Goal: Transaction & Acquisition: Purchase product/service

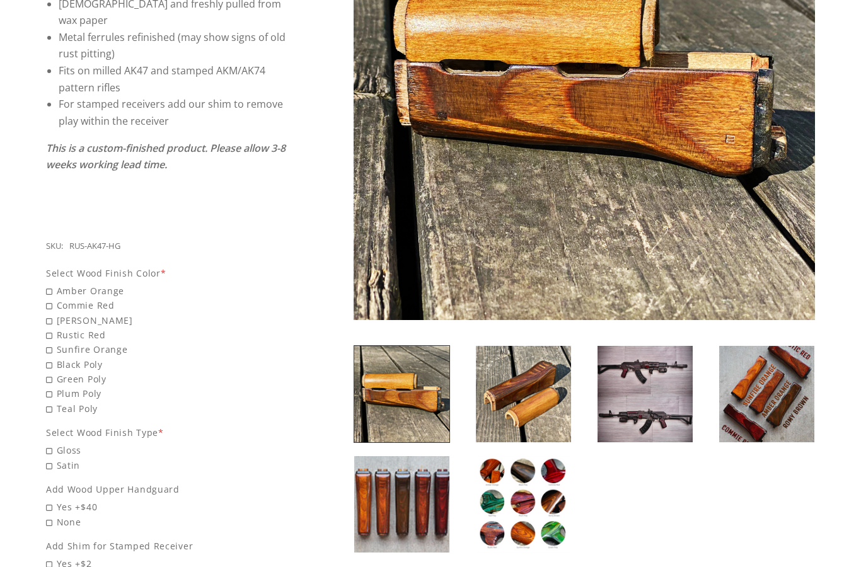
scroll to position [327, 0]
click at [771, 373] on img at bounding box center [766, 394] width 95 height 96
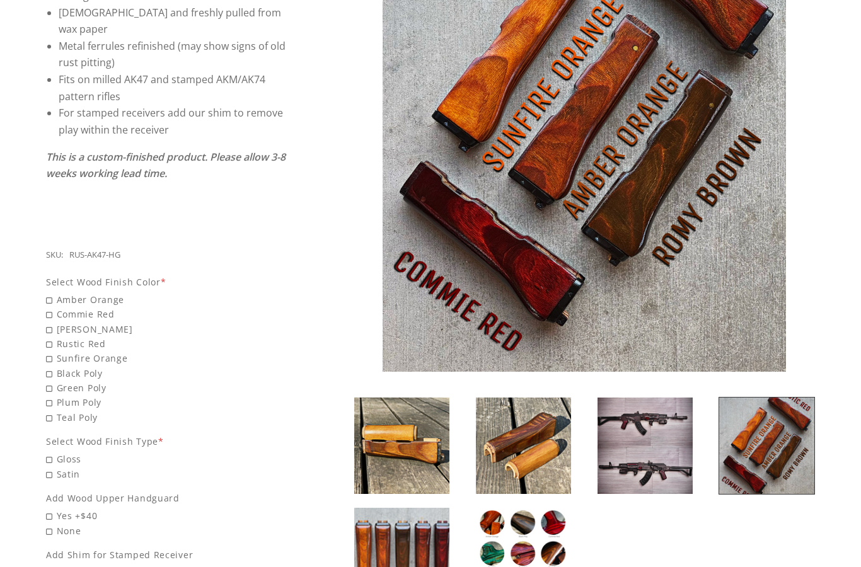
scroll to position [318, 0]
click at [504, 567] on img at bounding box center [523, 556] width 95 height 96
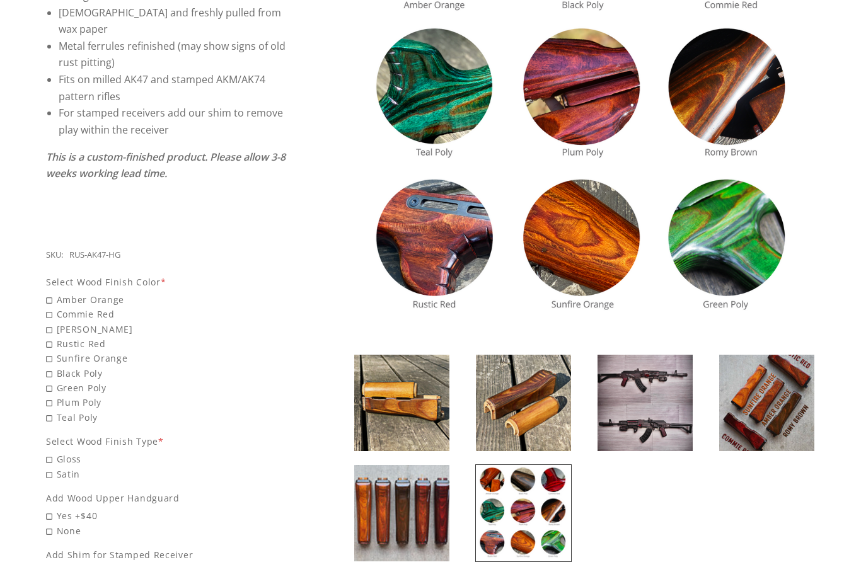
click at [426, 500] on img at bounding box center [401, 513] width 95 height 96
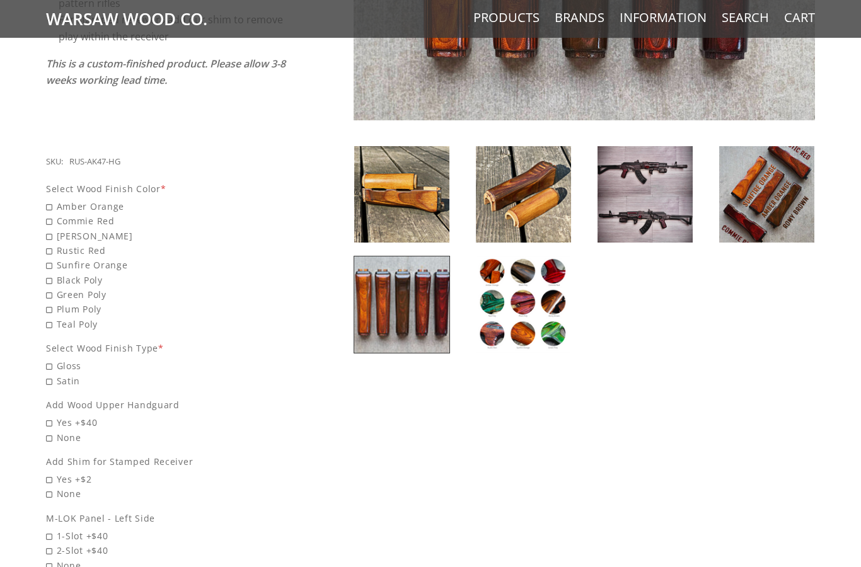
scroll to position [409, 0]
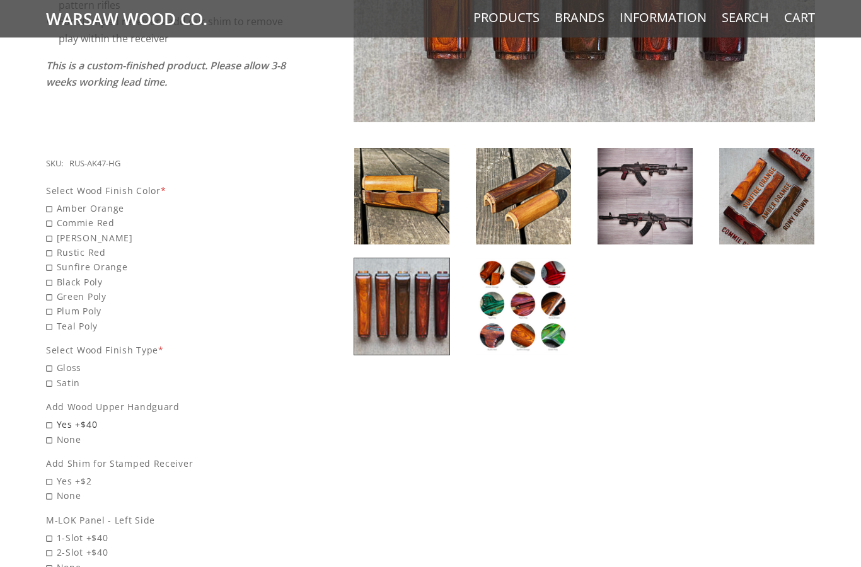
click at [47, 418] on span "Yes +$40" at bounding box center [166, 425] width 241 height 15
click at [47, 418] on input "Yes +$40" at bounding box center [134, 418] width 177 height 1
radio input "true"
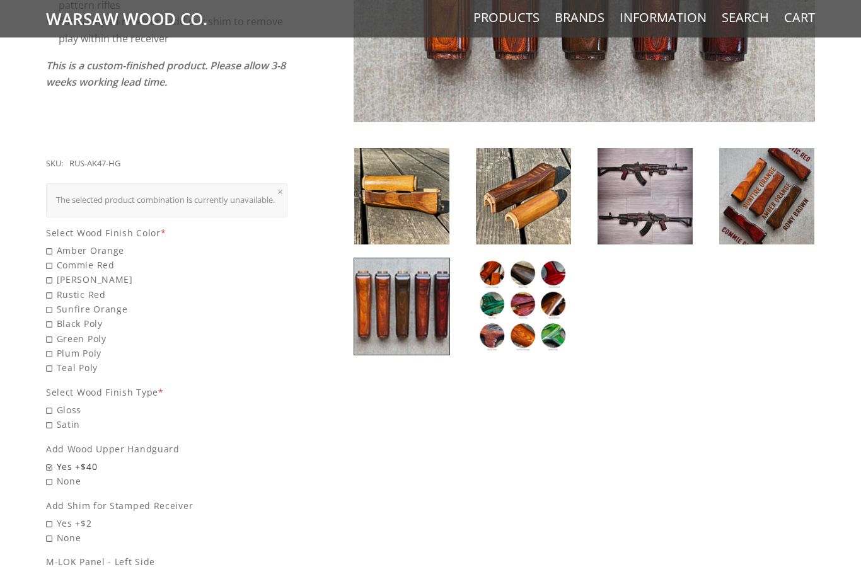
scroll to position [410, 0]
click at [50, 417] on span "Satin" at bounding box center [166, 424] width 241 height 15
click at [50, 417] on input "Satin" at bounding box center [134, 417] width 177 height 1
radio input "true"
click at [50, 272] on span "[PERSON_NAME]" at bounding box center [166, 279] width 241 height 15
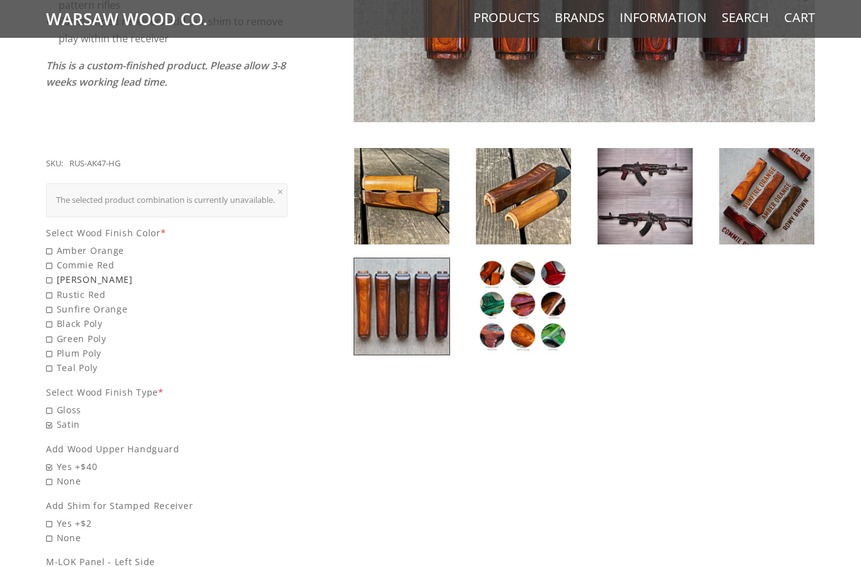
click at [50, 272] on input "[PERSON_NAME]" at bounding box center [134, 272] width 177 height 1
radio input "true"
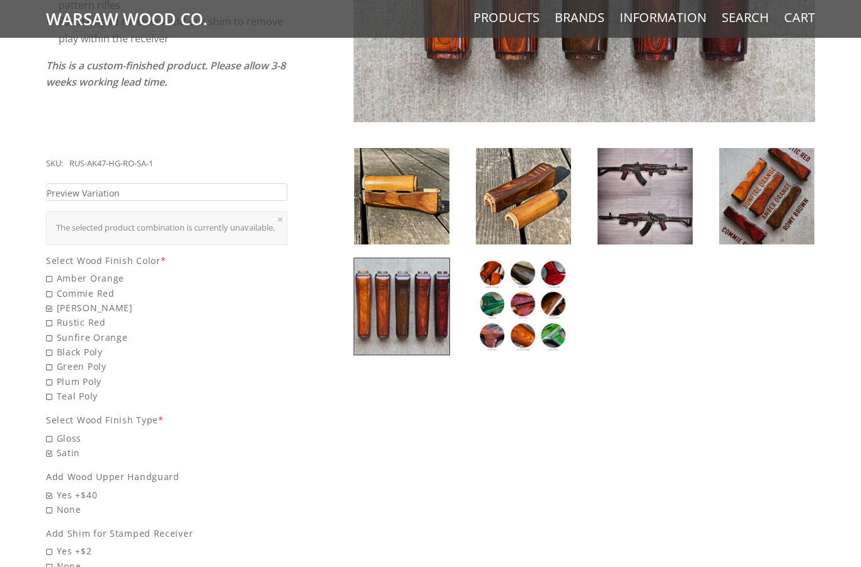
click at [434, 330] on img at bounding box center [401, 307] width 95 height 96
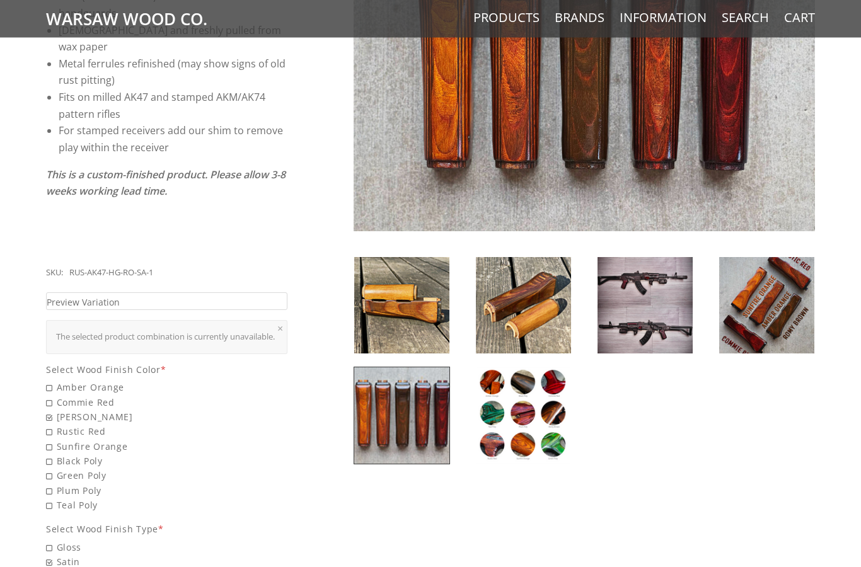
click at [767, 315] on img at bounding box center [766, 306] width 95 height 96
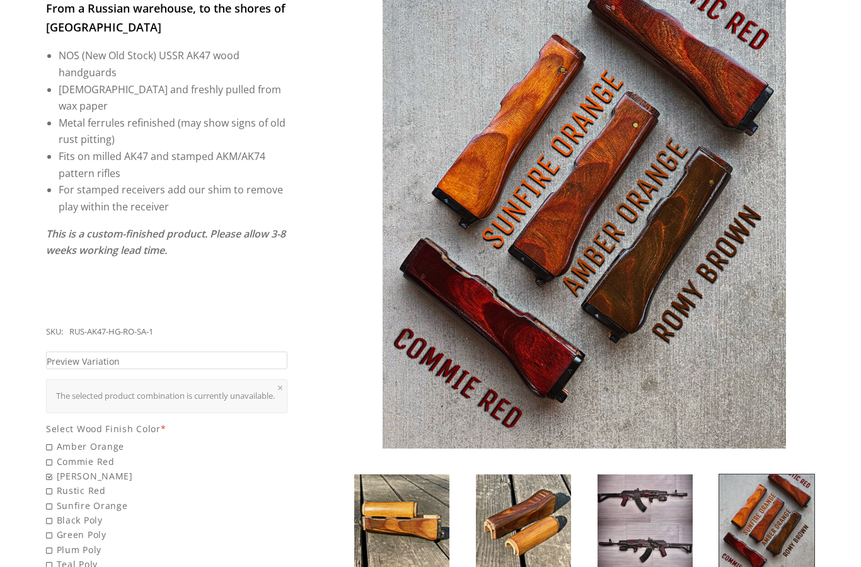
scroll to position [229, 0]
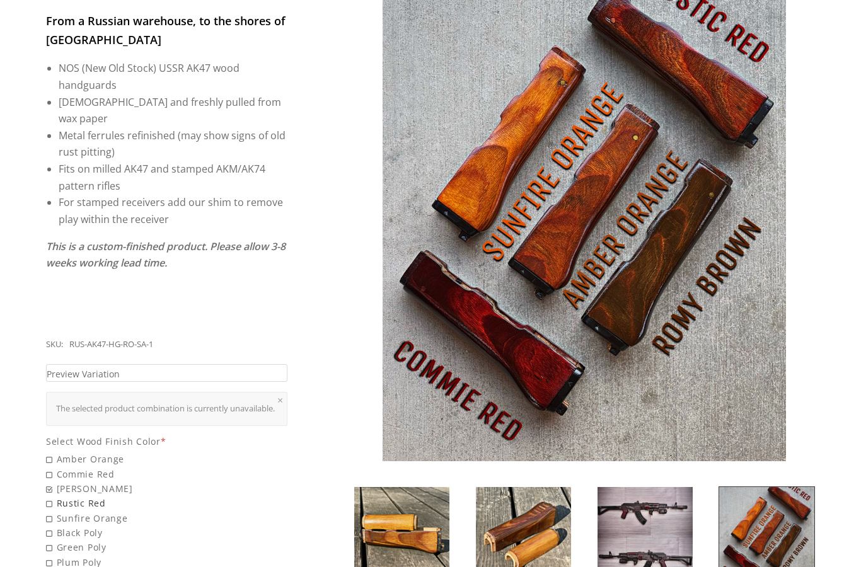
click at [65, 496] on span "Rustic Red" at bounding box center [166, 503] width 241 height 15
click at [65, 496] on input "Rustic Red" at bounding box center [134, 496] width 177 height 1
radio input "true"
click at [226, 364] on link "Preview Variation" at bounding box center [166, 373] width 241 height 18
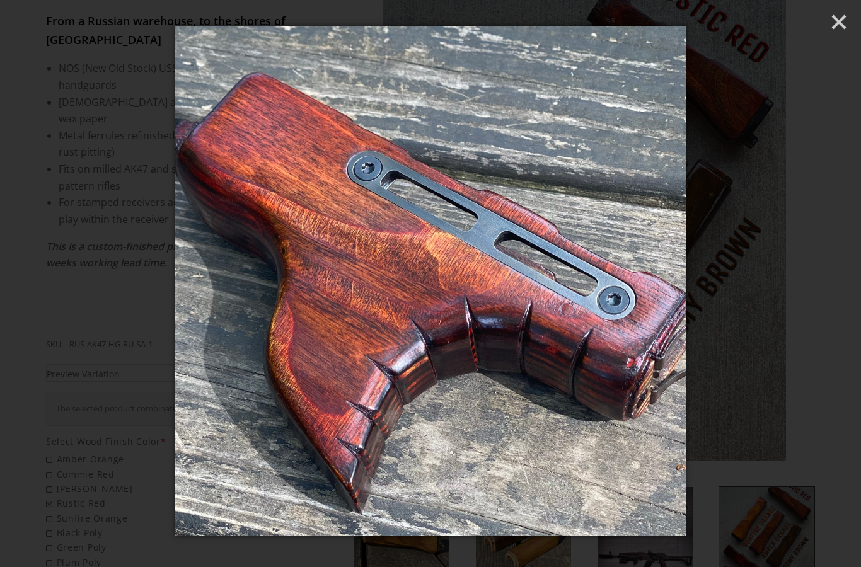
click at [96, 201] on div at bounding box center [430, 283] width 861 height 567
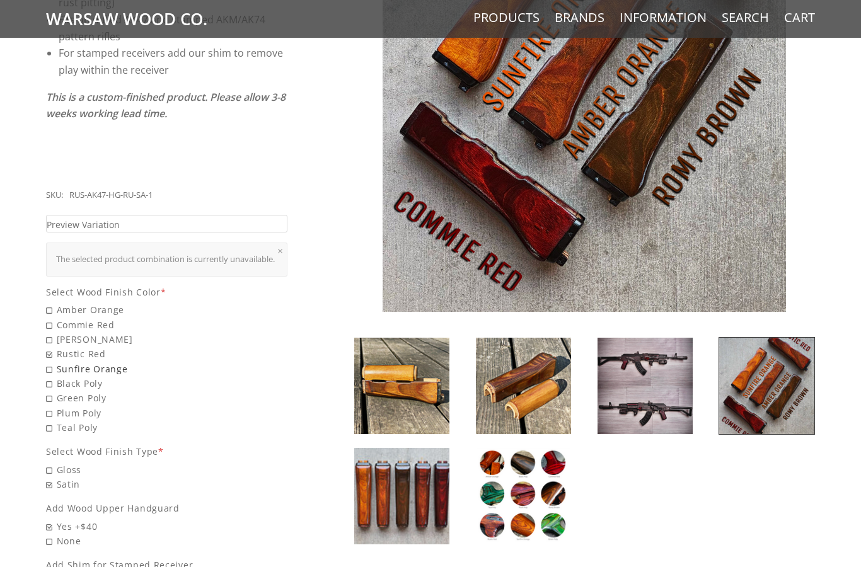
scroll to position [381, 0]
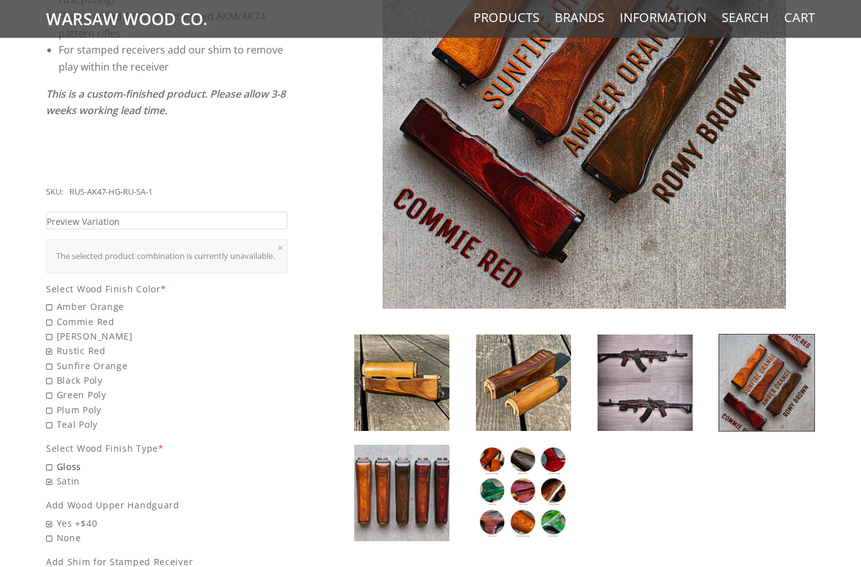
click at [47, 460] on span "Gloss" at bounding box center [166, 467] width 241 height 15
click at [47, 460] on input "Gloss" at bounding box center [134, 460] width 177 height 1
radio input "true"
click at [138, 212] on link "Preview Variation" at bounding box center [166, 221] width 241 height 18
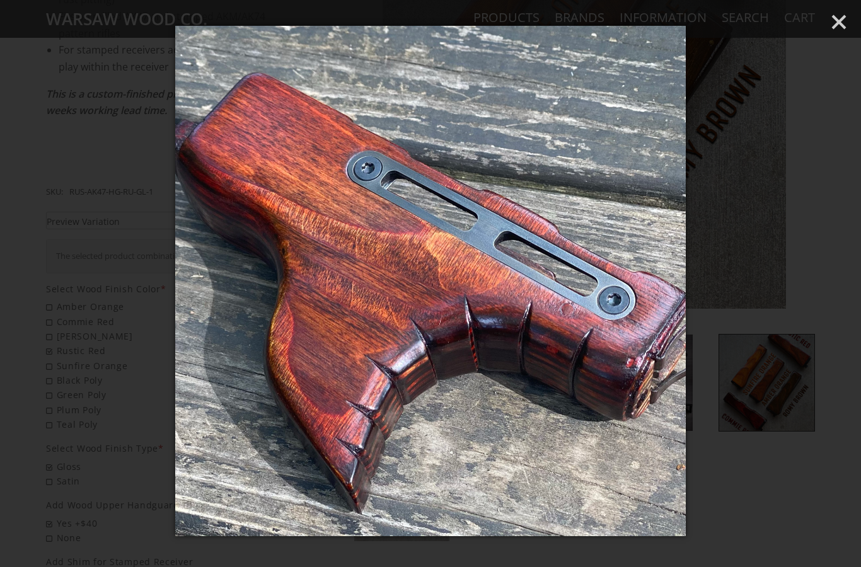
click at [104, 188] on div at bounding box center [430, 283] width 861 height 567
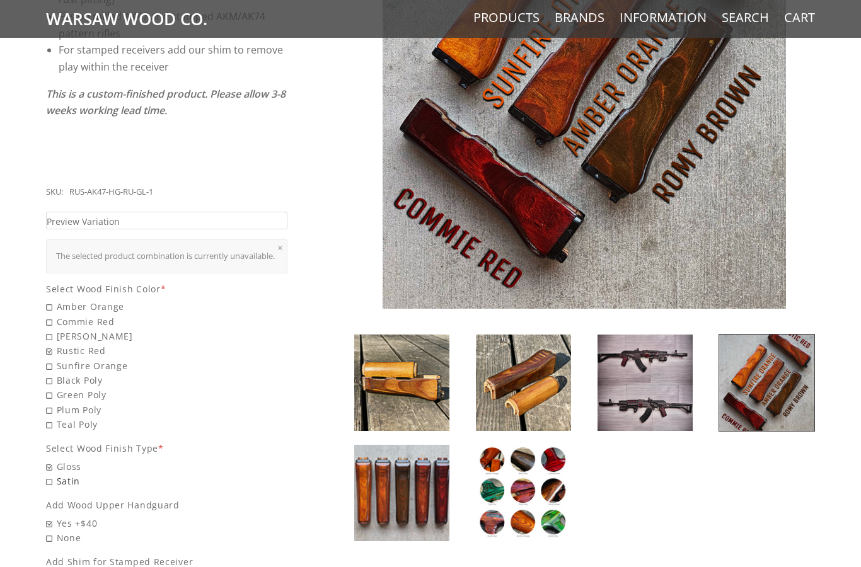
click at [59, 474] on span "Satin" at bounding box center [166, 481] width 241 height 15
click at [59, 474] on input "Satin" at bounding box center [134, 474] width 177 height 1
radio input "true"
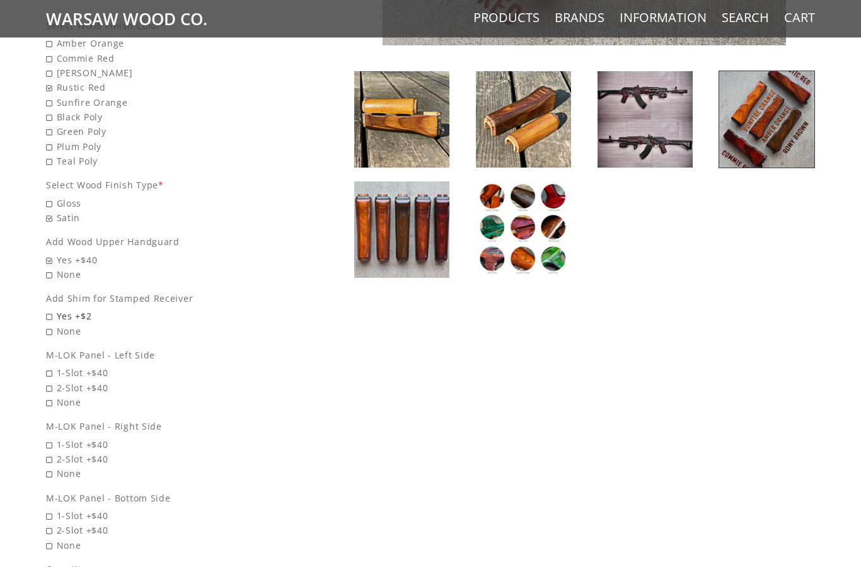
scroll to position [644, 0]
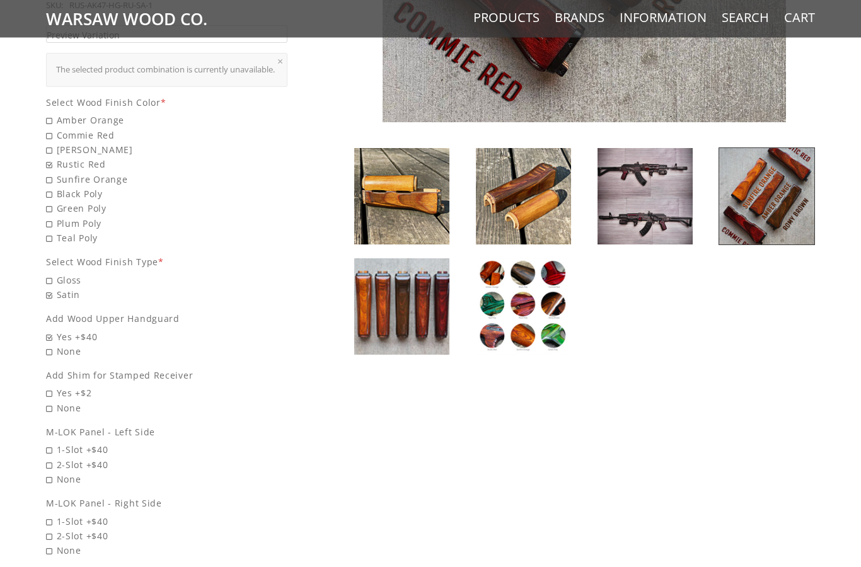
click at [649, 223] on img at bounding box center [645, 197] width 95 height 96
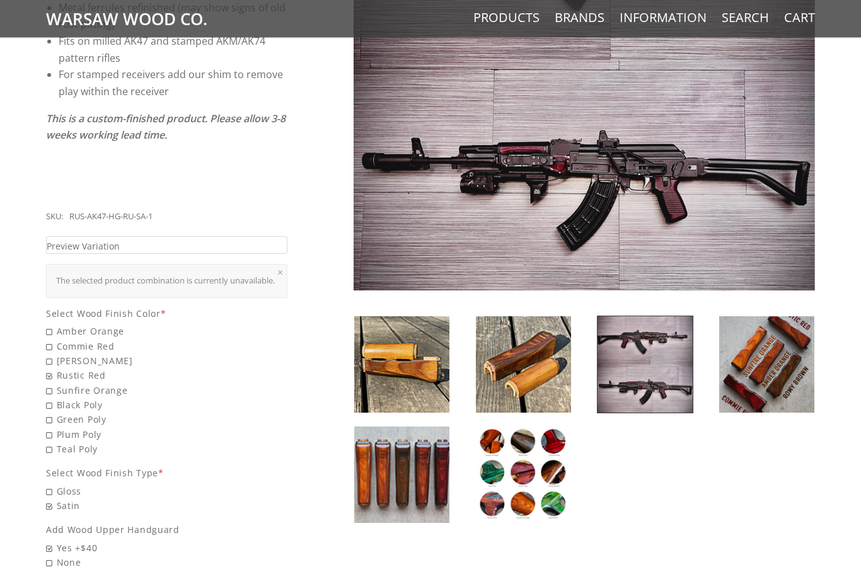
scroll to position [350, 0]
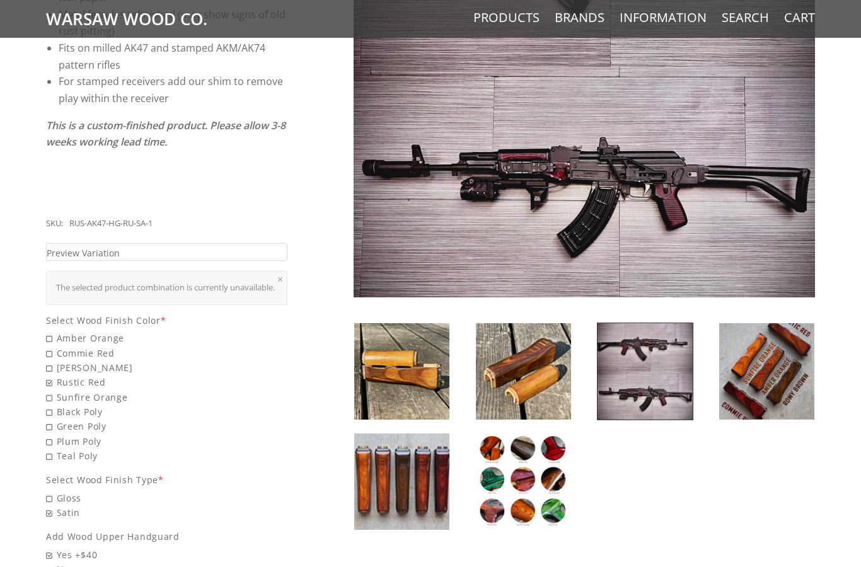
click at [540, 375] on img at bounding box center [523, 371] width 95 height 96
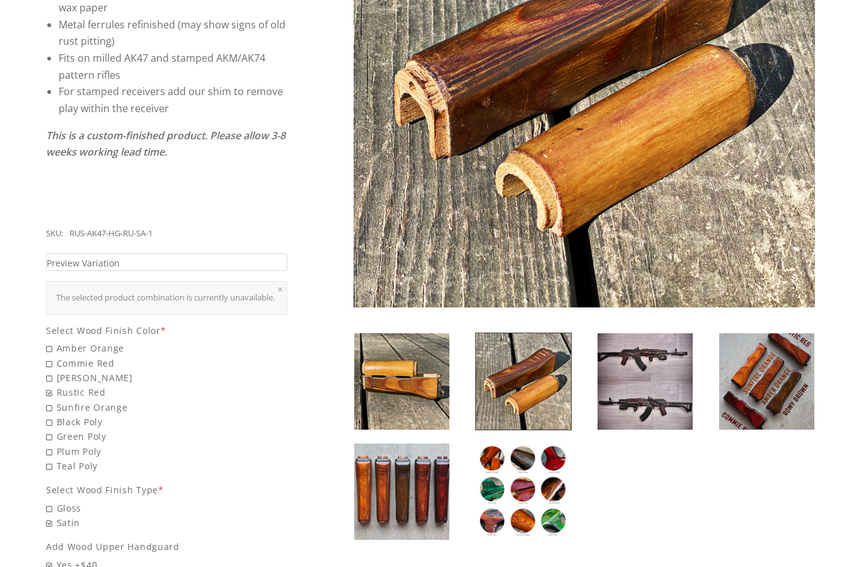
scroll to position [339, 0]
click at [61, 357] on span "Commie Red" at bounding box center [166, 364] width 241 height 15
click at [61, 357] on input "Commie Red" at bounding box center [134, 357] width 177 height 1
radio input "true"
click at [98, 342] on span "Amber Orange" at bounding box center [166, 349] width 241 height 15
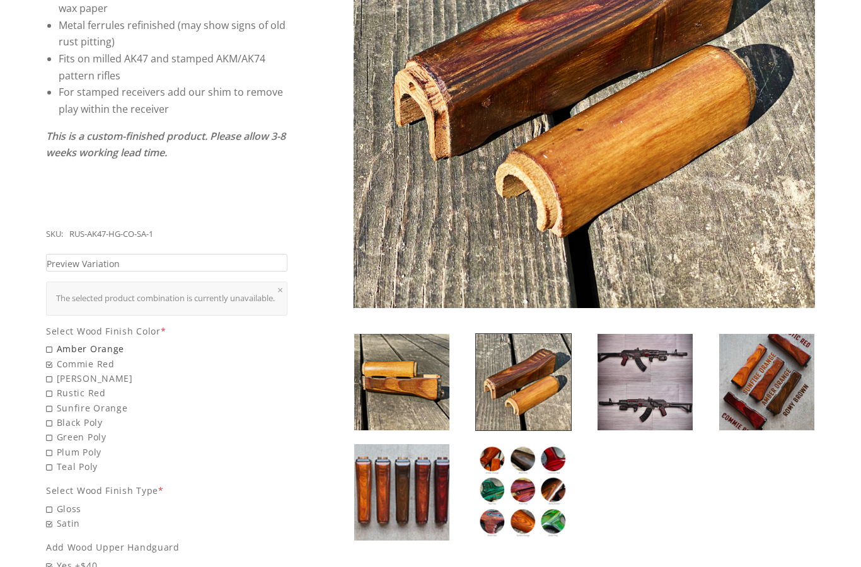
click at [98, 342] on input "Amber Orange" at bounding box center [134, 342] width 177 height 1
radio input "true"
click at [63, 371] on span "[PERSON_NAME]" at bounding box center [166, 378] width 241 height 15
click at [63, 371] on input "[PERSON_NAME]" at bounding box center [134, 371] width 177 height 1
radio input "true"
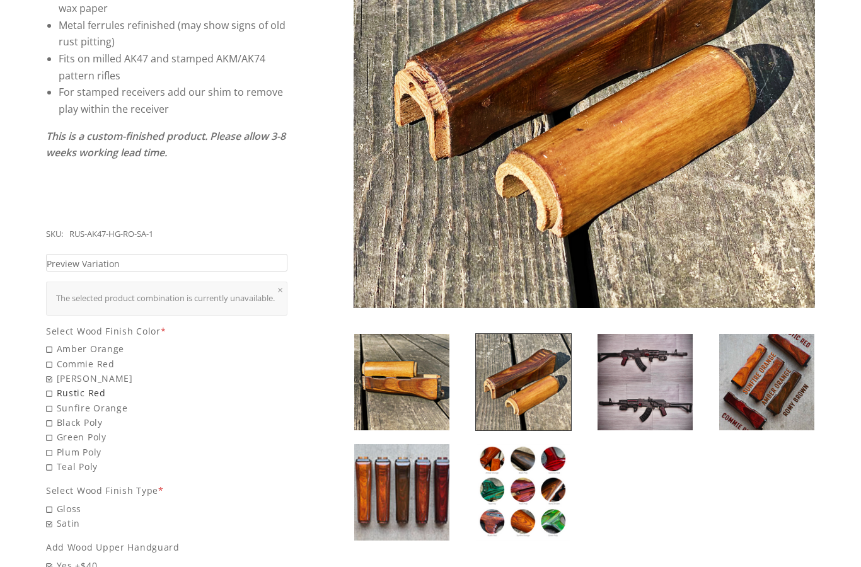
click at [62, 386] on span "Rustic Red" at bounding box center [166, 393] width 241 height 15
click at [62, 386] on input "Rustic Red" at bounding box center [134, 386] width 177 height 1
radio input "true"
click at [59, 416] on span "Black Poly" at bounding box center [166, 423] width 241 height 15
click at [59, 416] on input "Black Poly" at bounding box center [134, 416] width 177 height 1
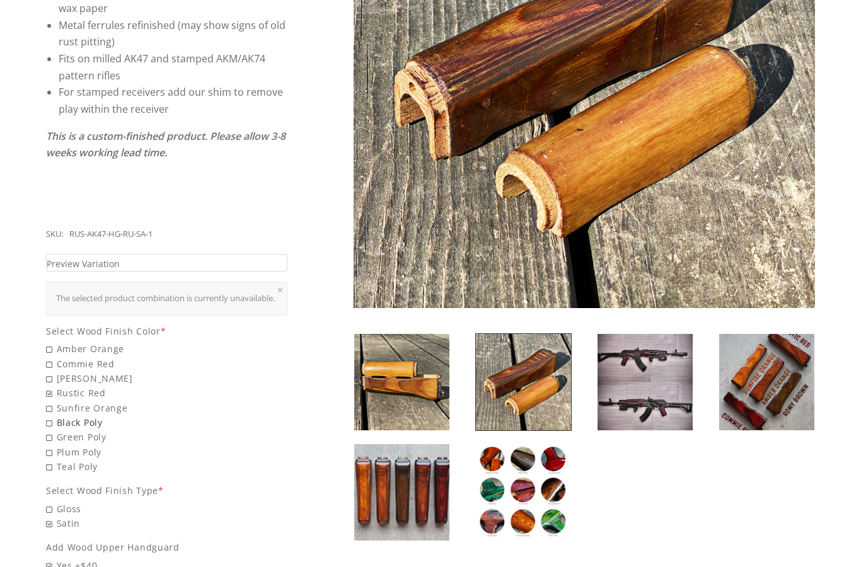
radio input "true"
click at [61, 430] on span "Green Poly" at bounding box center [166, 437] width 241 height 15
click at [61, 430] on input "Green Poly" at bounding box center [134, 430] width 177 height 1
radio input "true"
click at [61, 445] on span "Plum Poly" at bounding box center [166, 452] width 241 height 15
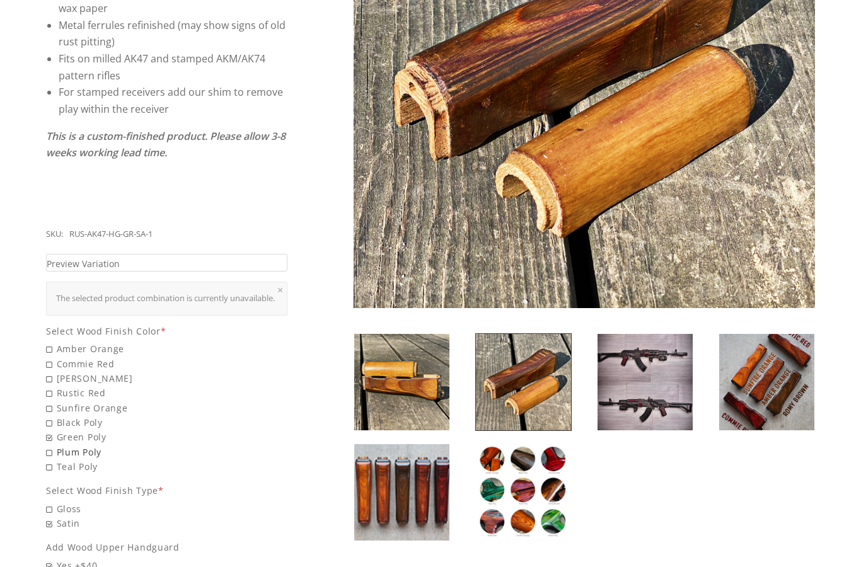
click at [61, 445] on input "Plum Poly" at bounding box center [134, 445] width 177 height 1
radio input "true"
